Goal: Task Accomplishment & Management: Manage account settings

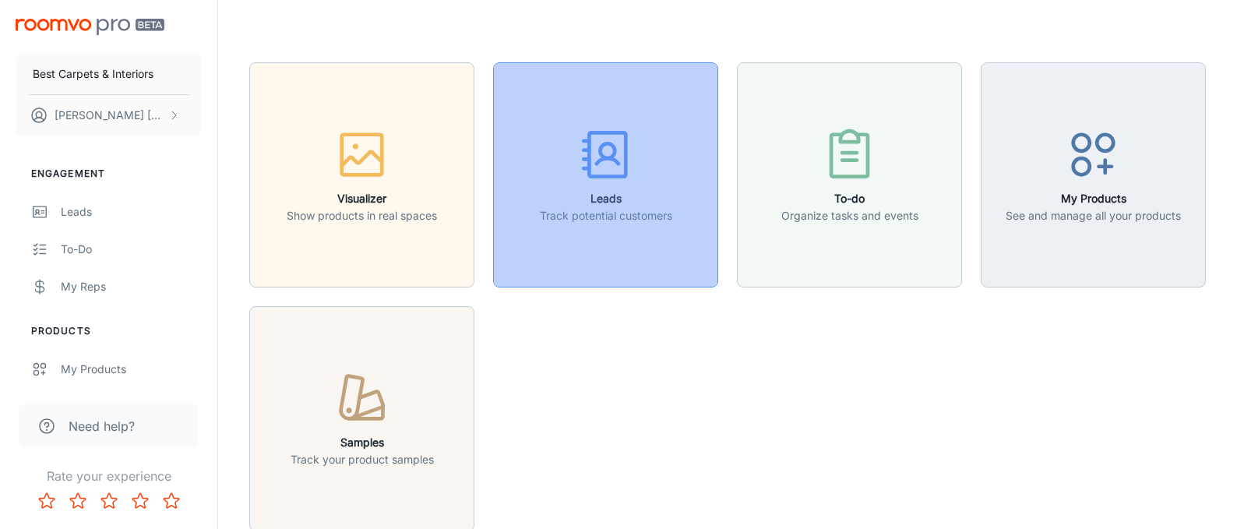
click at [607, 172] on icon "button" at bounding box center [605, 154] width 58 height 58
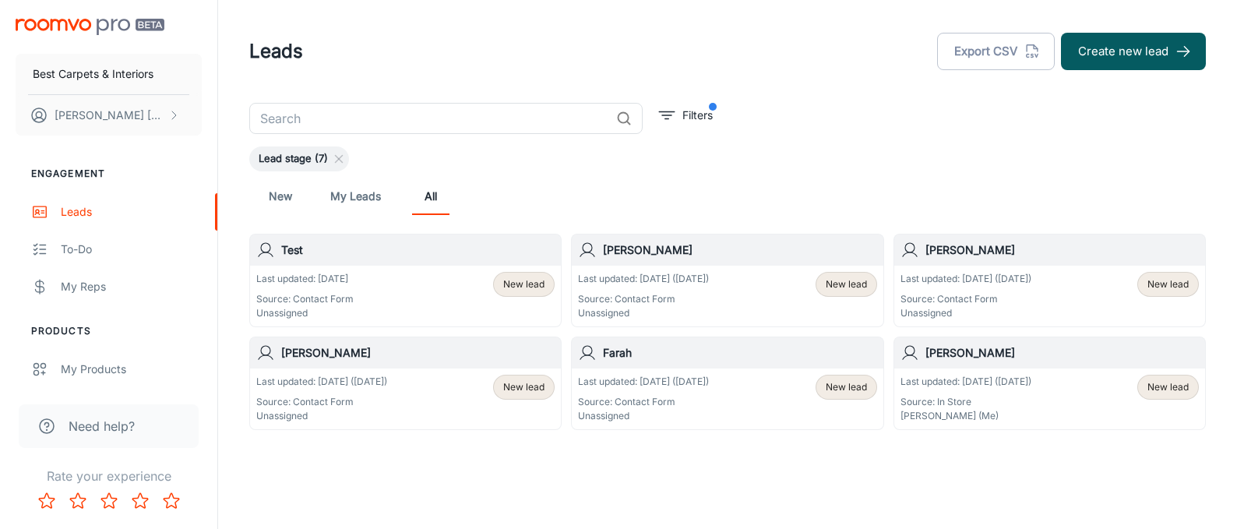
click at [512, 384] on span "New lead" at bounding box center [523, 387] width 41 height 14
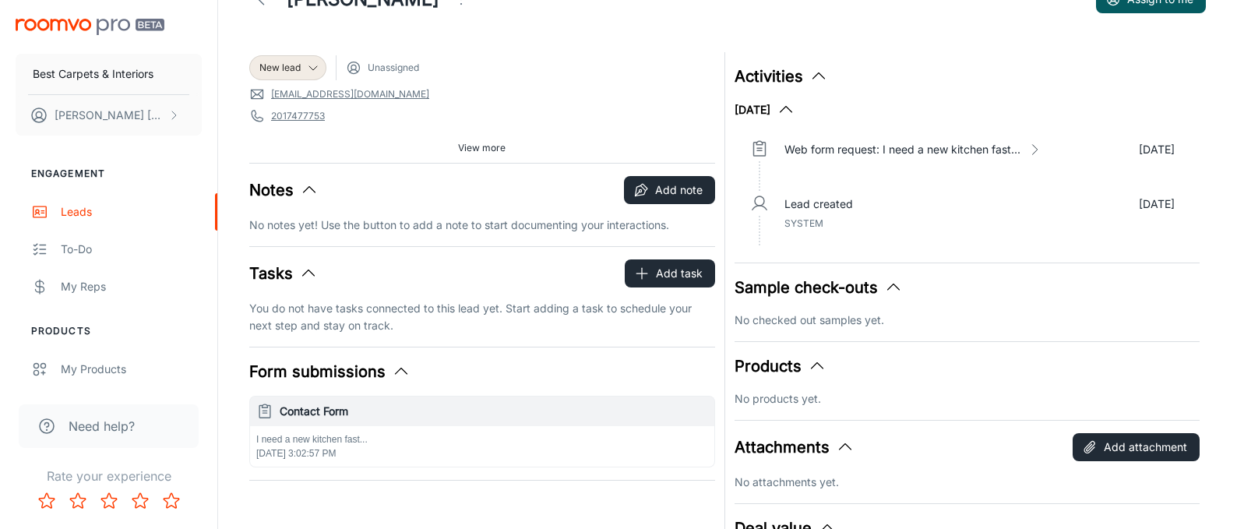
scroll to position [58, 0]
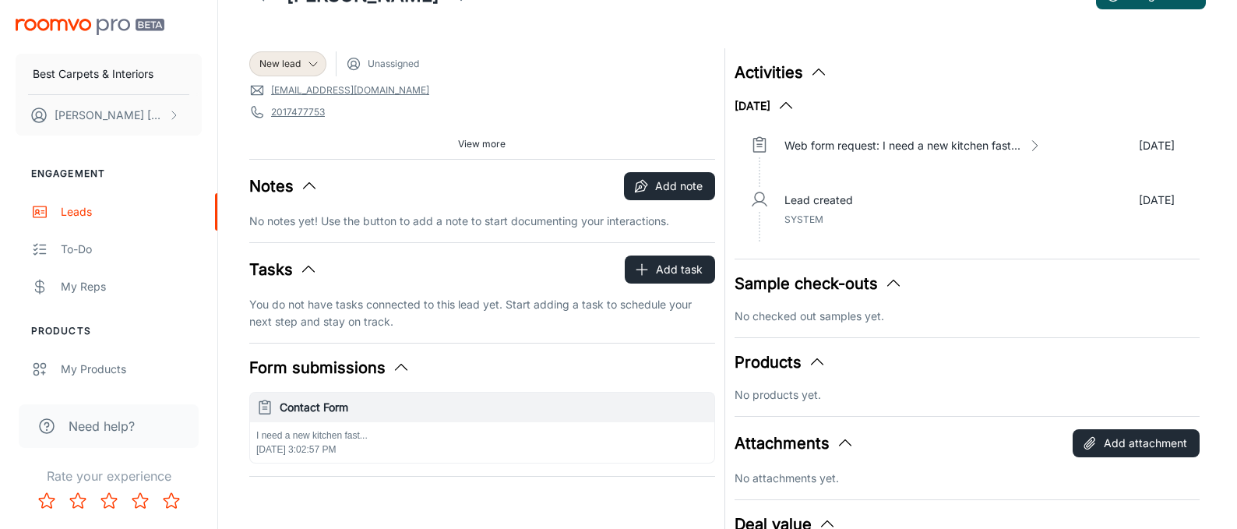
click at [320, 213] on p "No notes yet! Use the button to add a note to start documenting your interactio…" at bounding box center [482, 221] width 466 height 17
click at [669, 188] on button "Add note" at bounding box center [669, 186] width 91 height 28
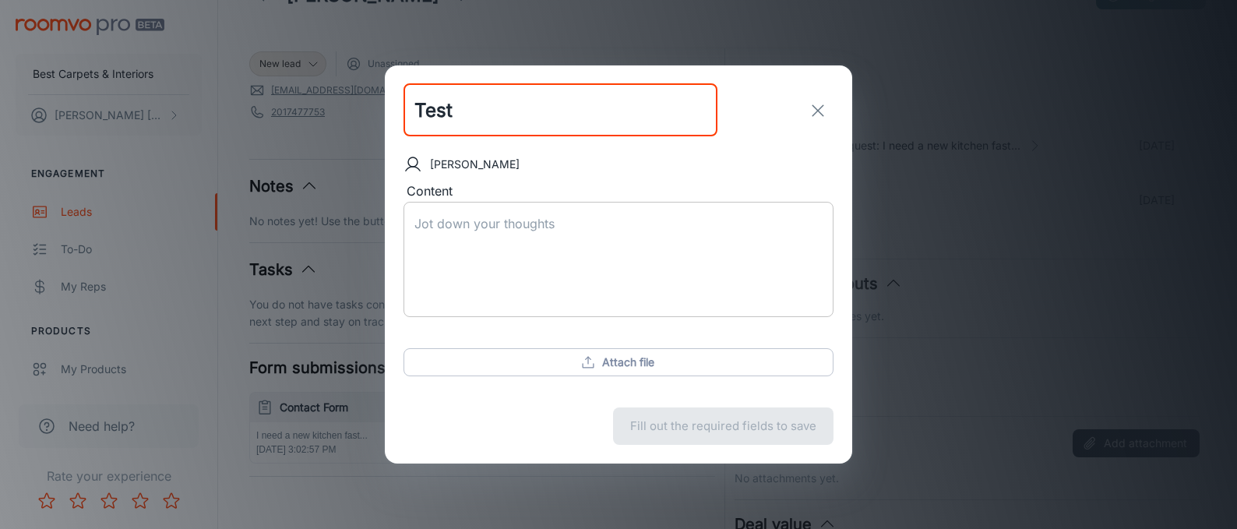
type input "Test"
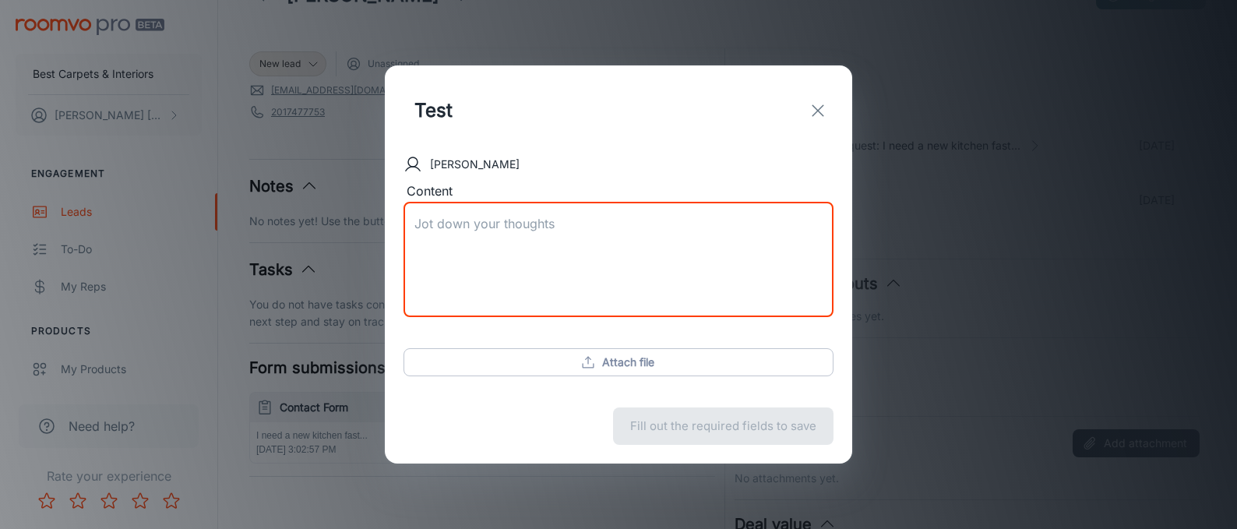
click at [545, 224] on textarea "Content" at bounding box center [618, 260] width 408 height 90
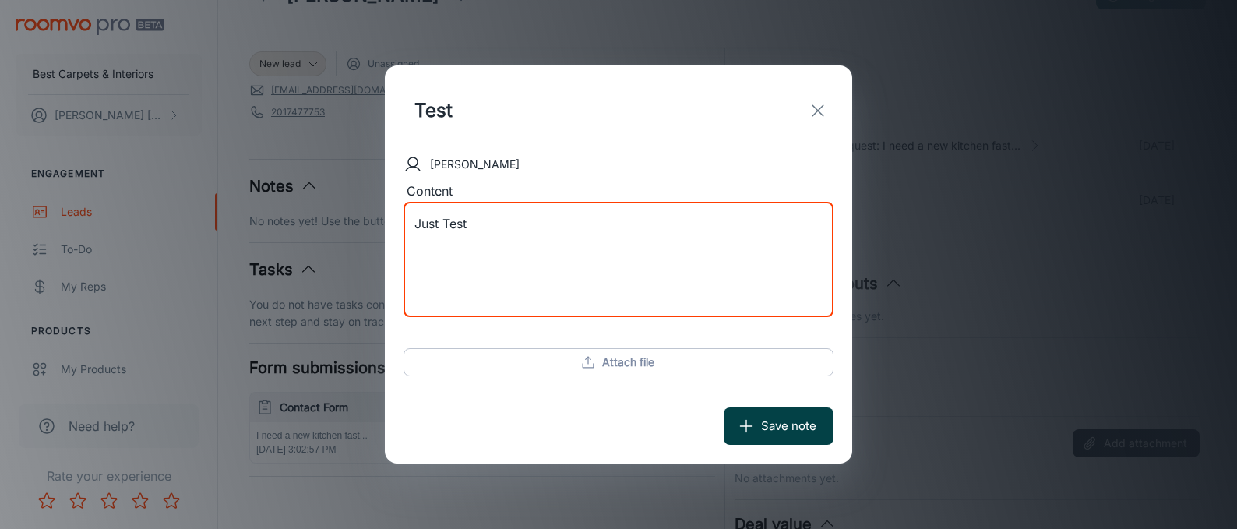
type textarea "Just Test"
click at [765, 430] on button "Save note" at bounding box center [779, 425] width 110 height 37
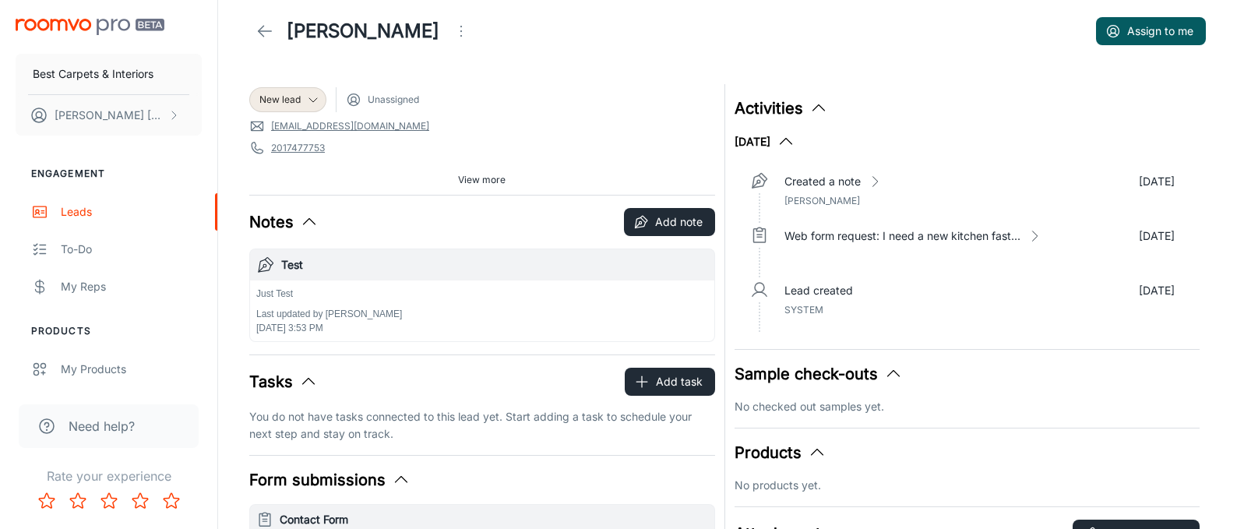
scroll to position [0, 0]
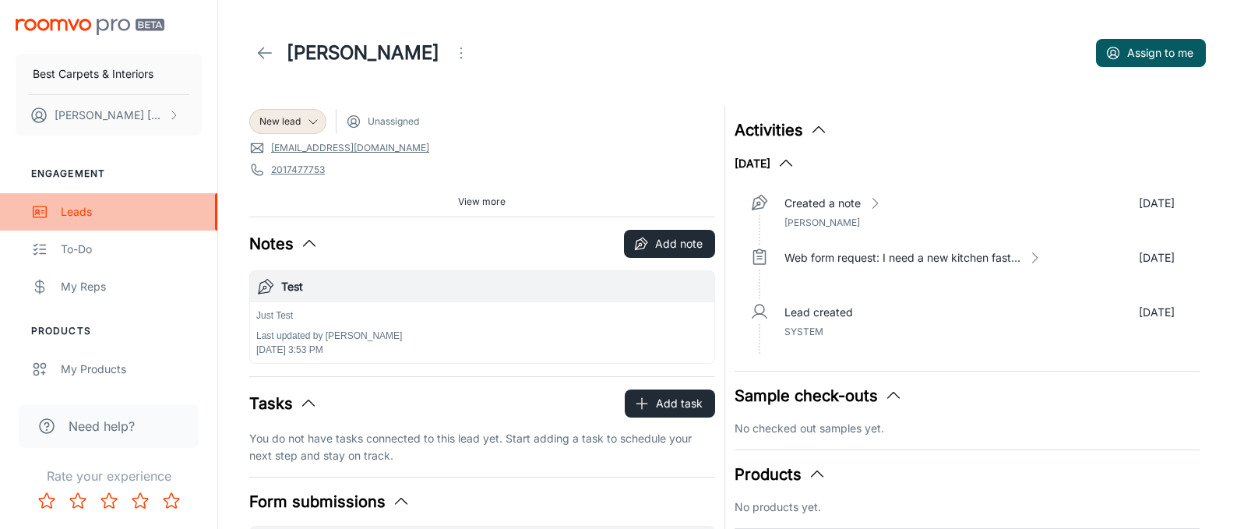
click at [65, 209] on div "Leads" at bounding box center [131, 211] width 141 height 17
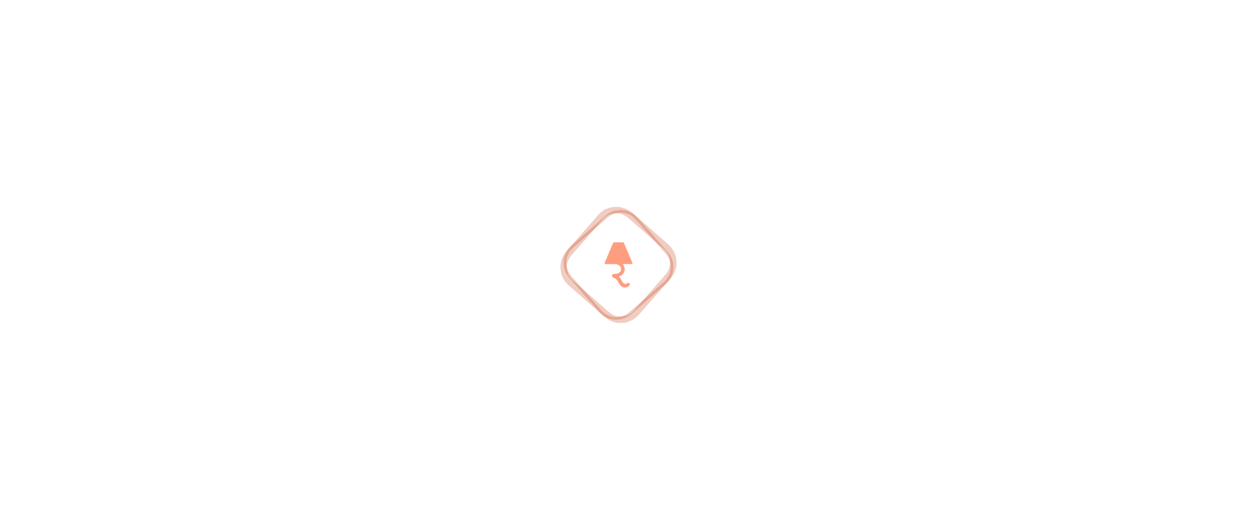
scroll to position [2, 0]
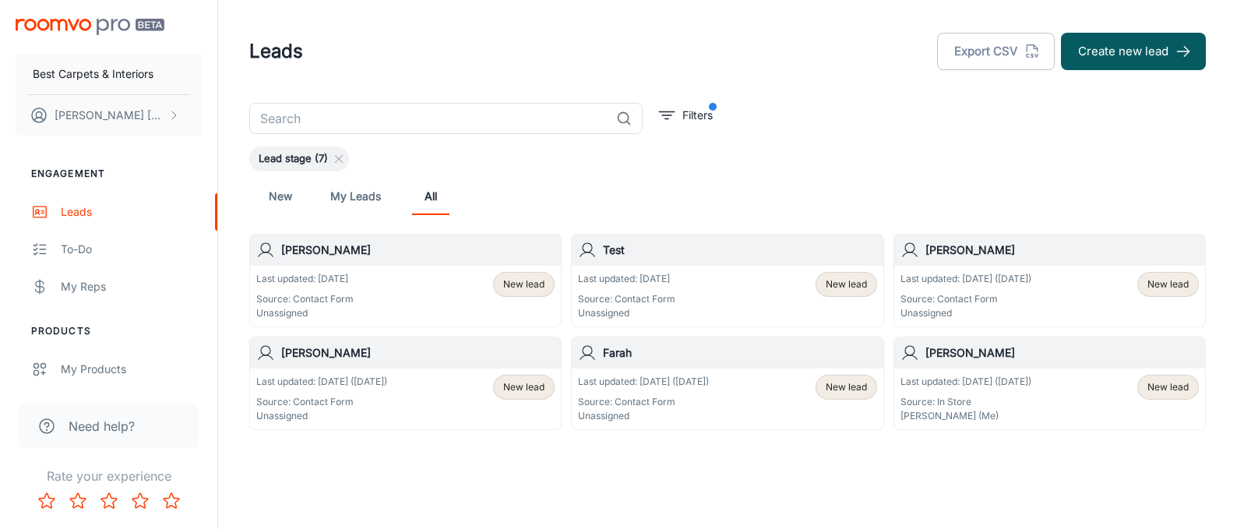
click at [518, 389] on span "New lead" at bounding box center [523, 387] width 41 height 14
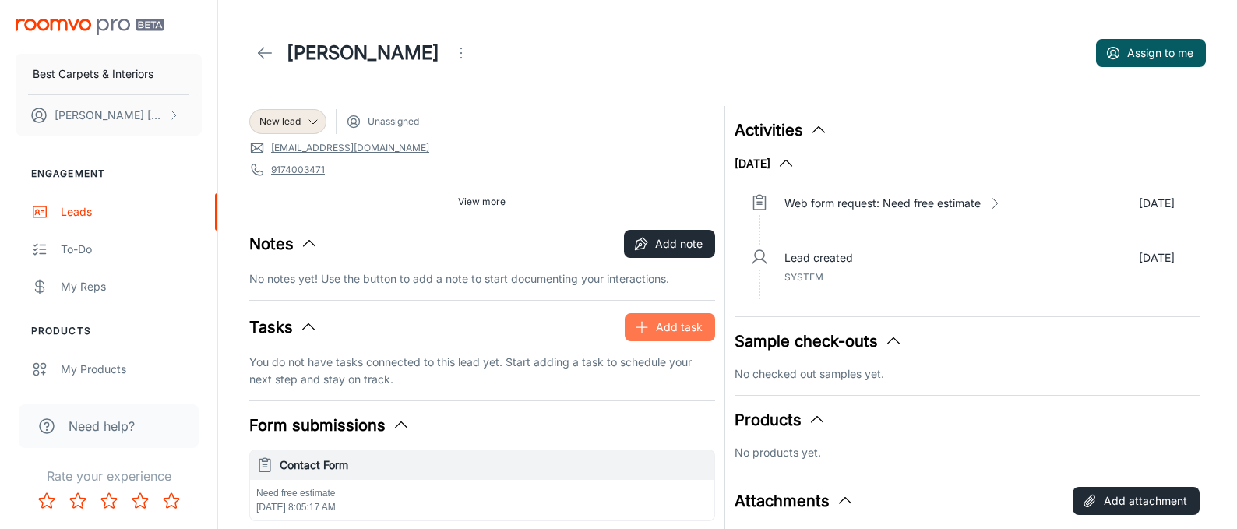
click at [650, 335] on button "Add task" at bounding box center [670, 327] width 90 height 28
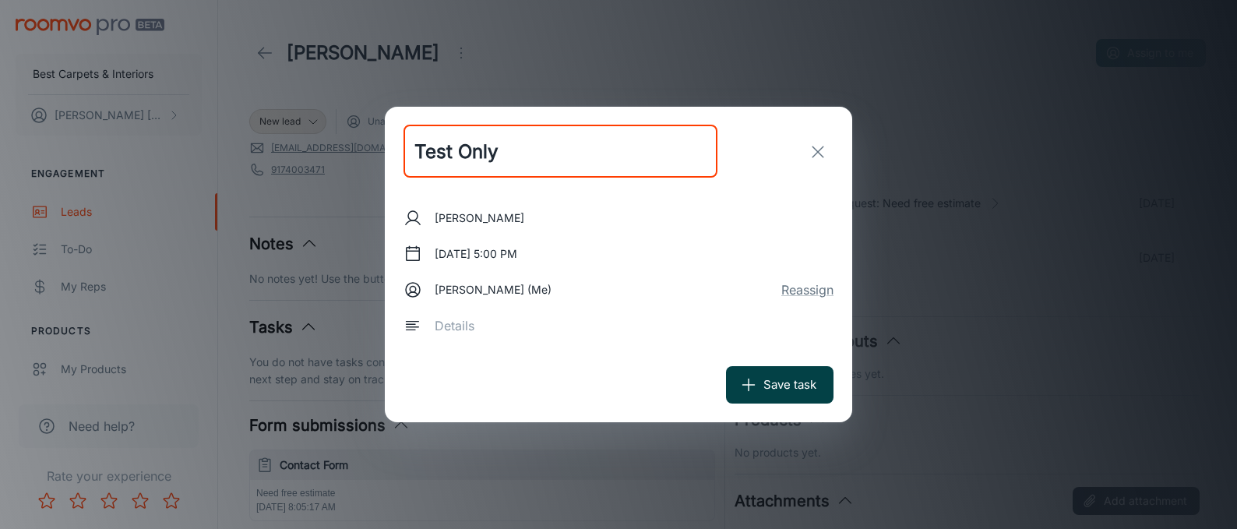
type input "Test Only"
click at [778, 396] on button "Save task" at bounding box center [779, 384] width 107 height 37
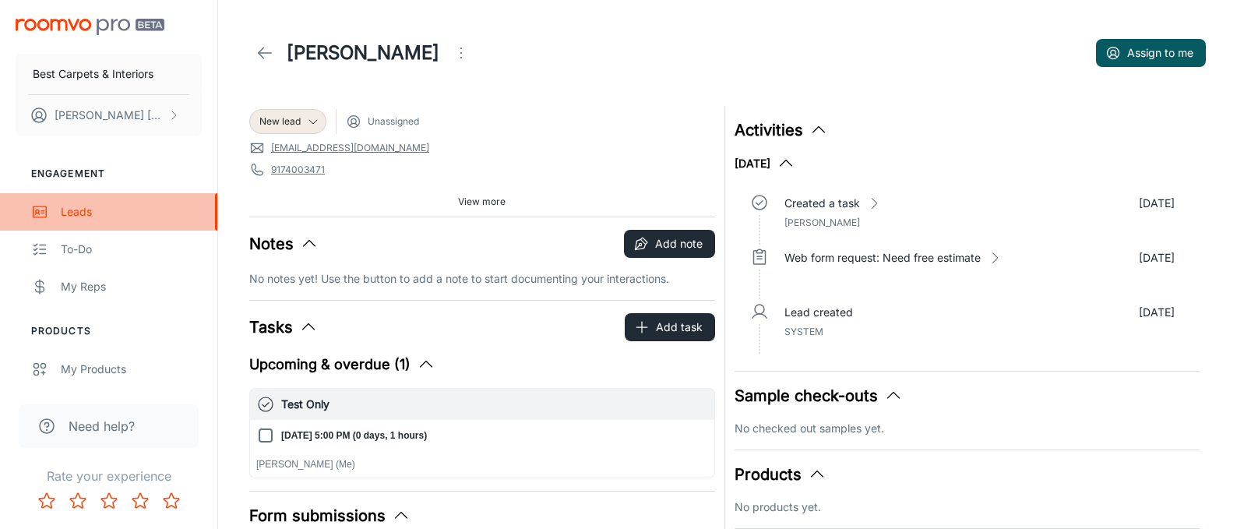
click at [62, 213] on div "Leads" at bounding box center [131, 211] width 141 height 17
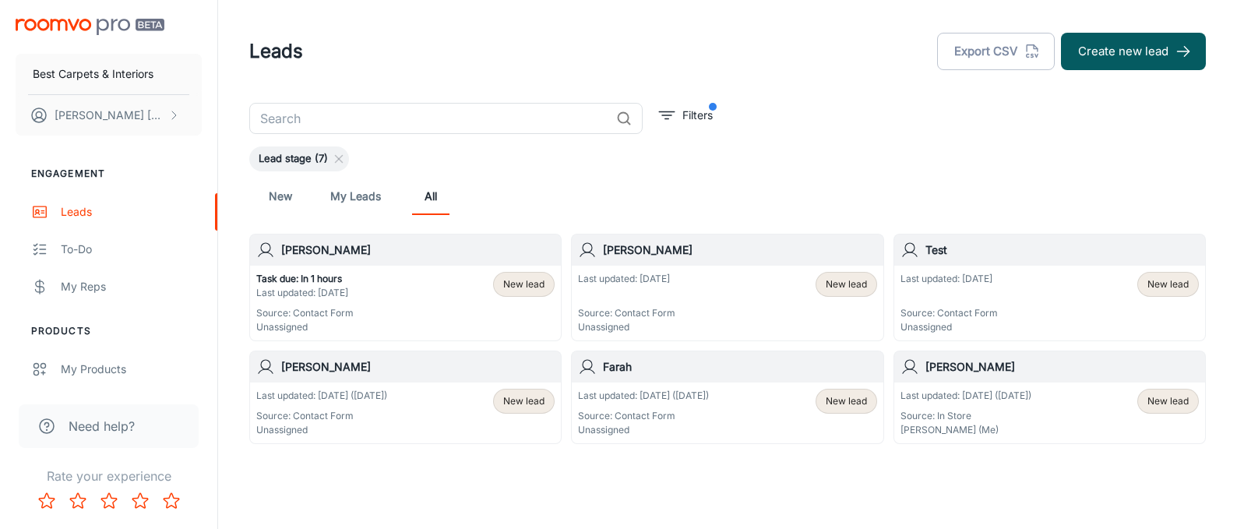
click at [334, 367] on h6 "[PERSON_NAME]" at bounding box center [417, 366] width 273 height 17
